Goal: Find specific page/section: Find specific page/section

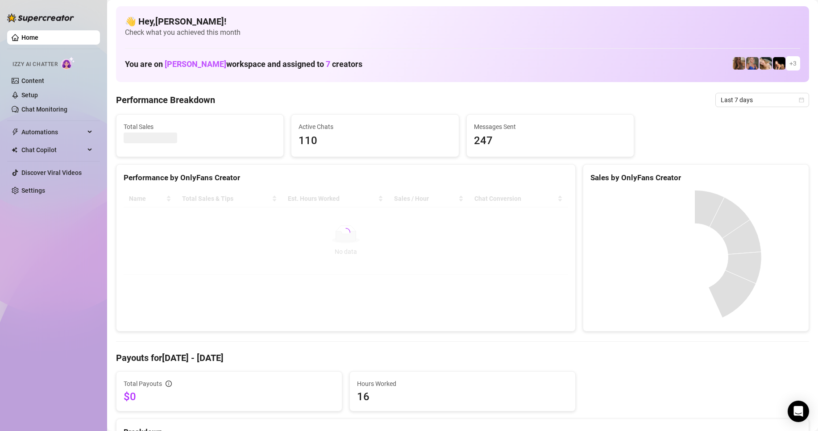
click at [40, 73] on div "Izzy AI Chatter" at bounding box center [52, 63] width 95 height 20
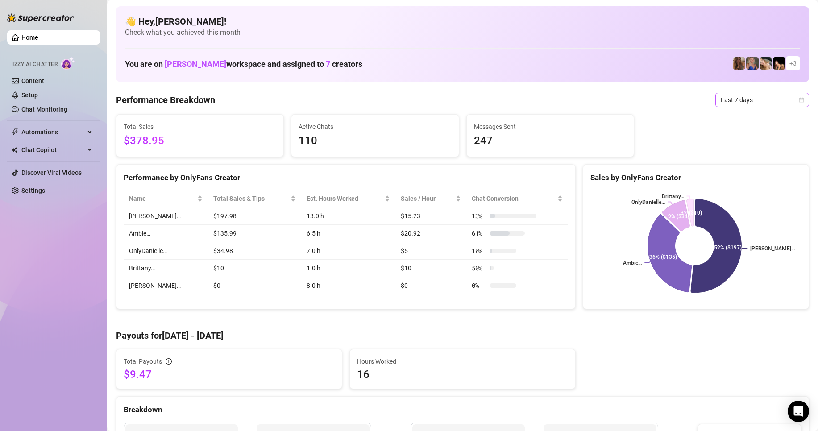
click at [727, 97] on span "Last 7 days" at bounding box center [762, 99] width 83 height 13
